Goal: Find specific page/section: Find specific page/section

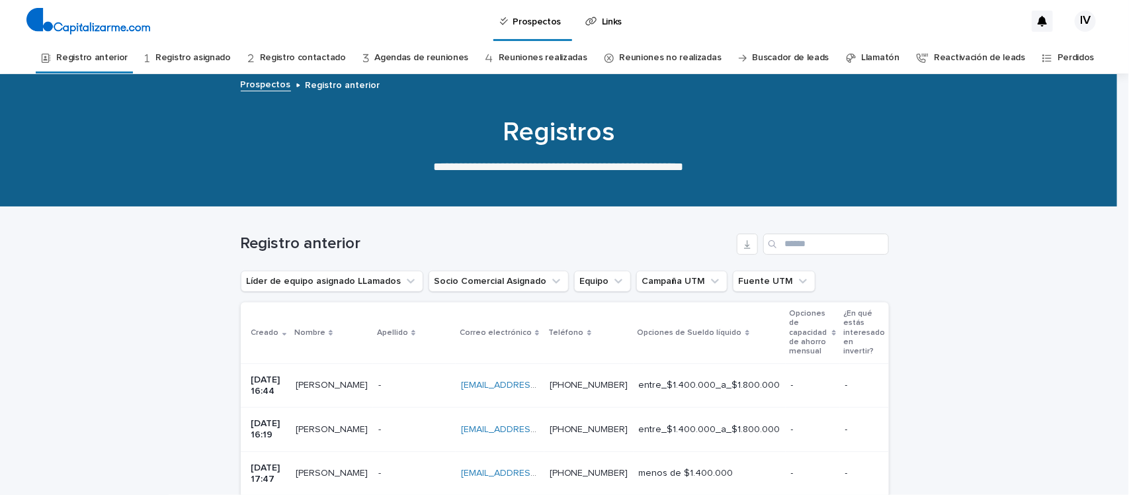
click at [108, 48] on link "Registro anterior" at bounding box center [91, 57] width 71 height 31
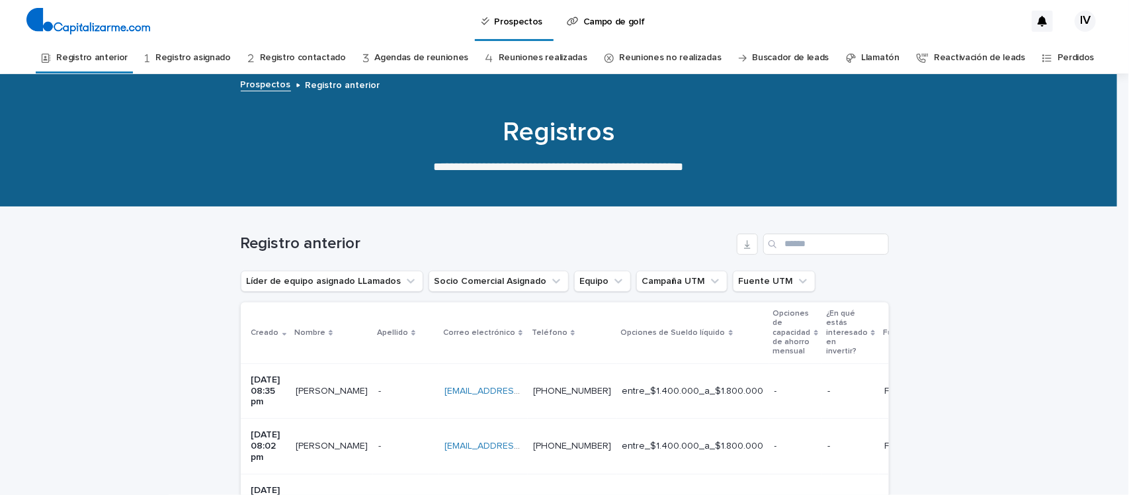
click at [226, 58] on font "Registro asignado" at bounding box center [192, 57] width 75 height 9
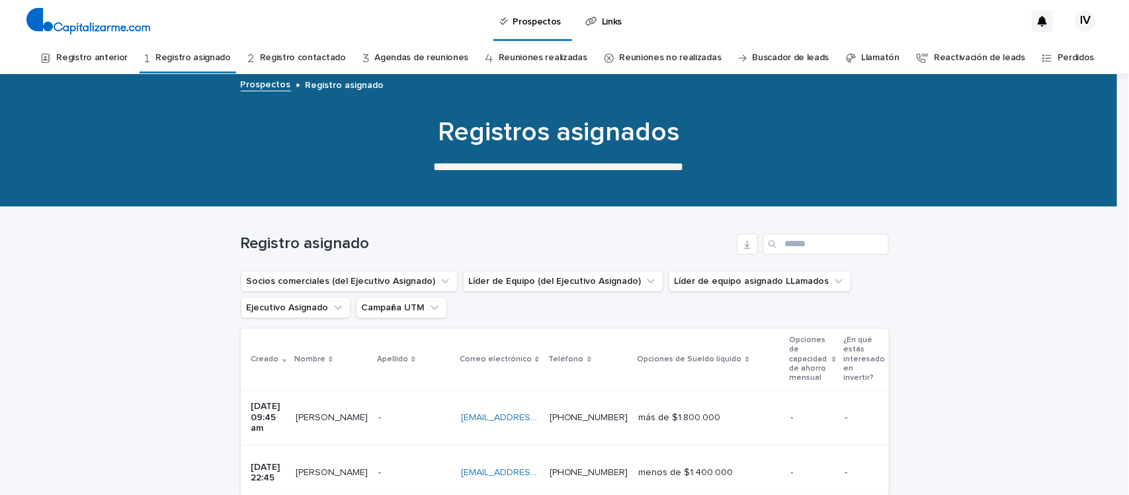
click at [106, 60] on font "Registro anterior" at bounding box center [91, 57] width 71 height 9
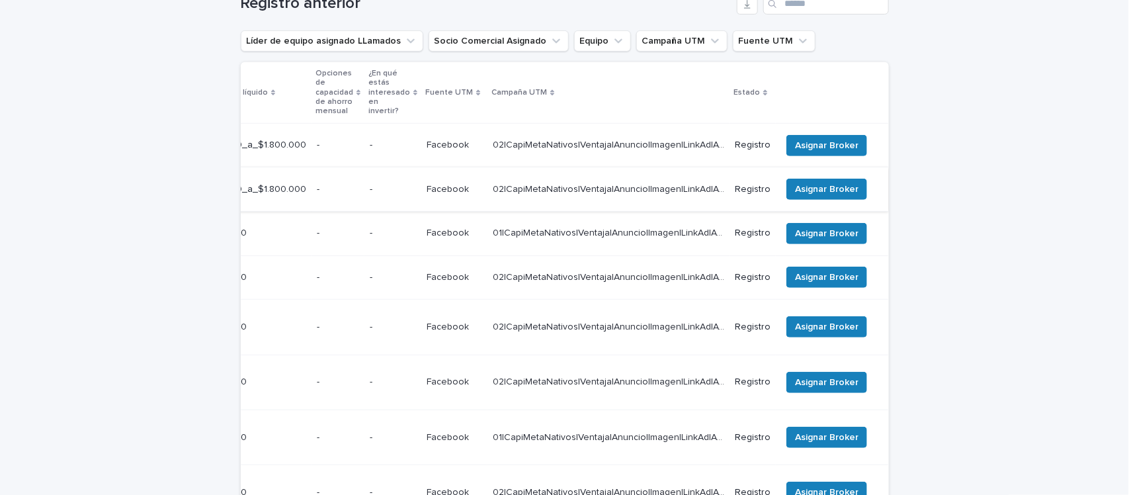
scroll to position [225, 0]
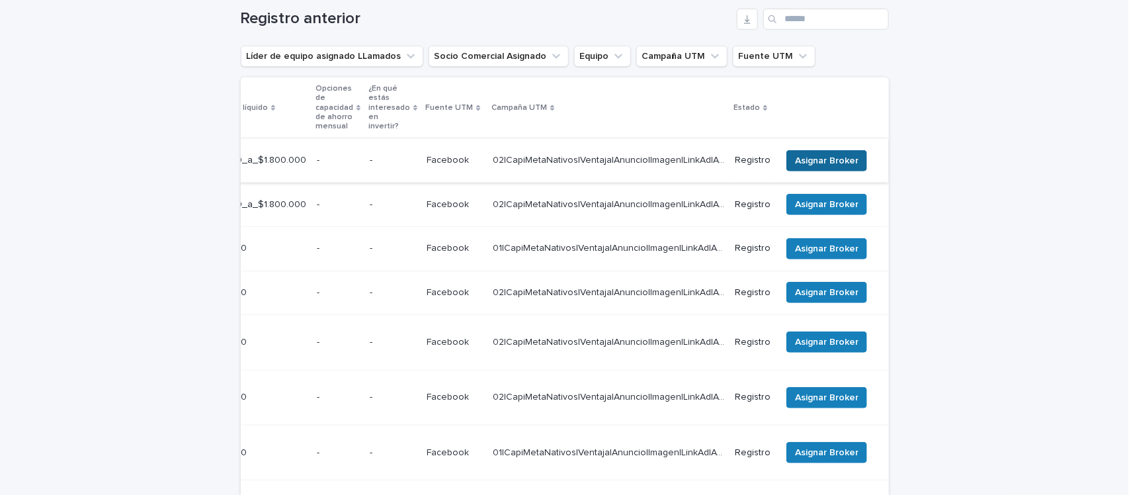
click at [802, 159] on font "Asignar Broker" at bounding box center [826, 160] width 63 height 9
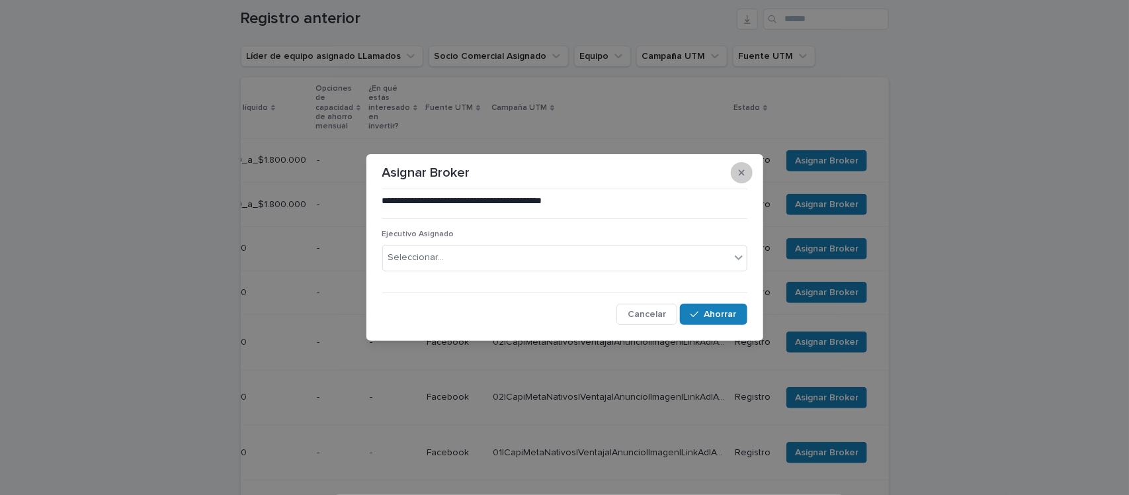
click at [744, 171] on icon "button" at bounding box center [742, 173] width 6 height 6
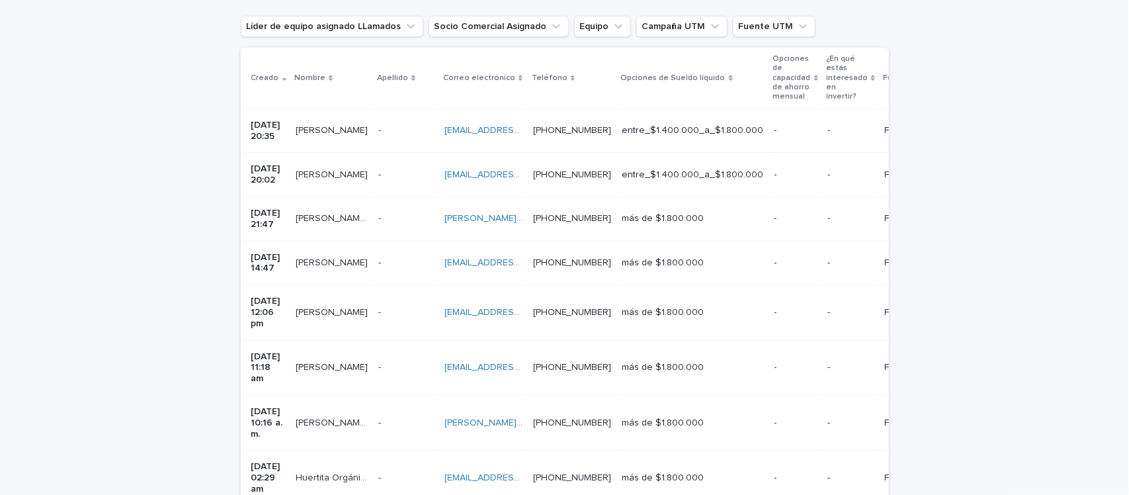
scroll to position [0, 0]
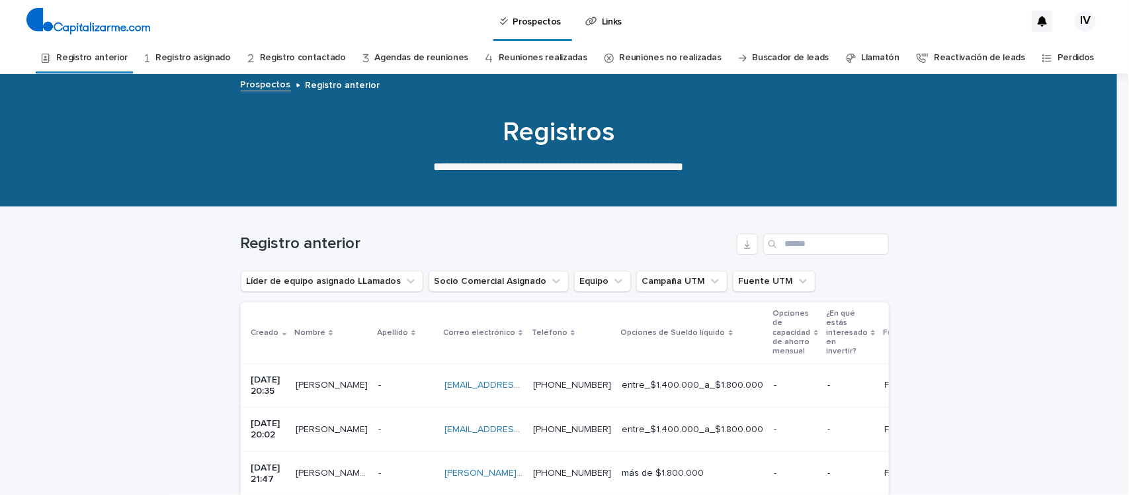
click at [212, 53] on font "Registro asignado" at bounding box center [192, 57] width 75 height 9
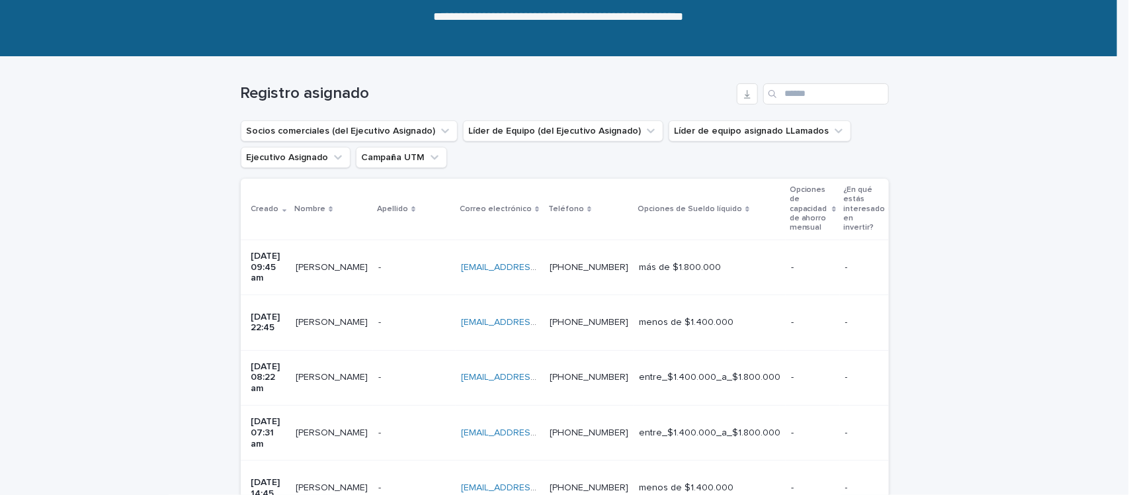
scroll to position [159, 0]
